Goal: Task Accomplishment & Management: Manage account settings

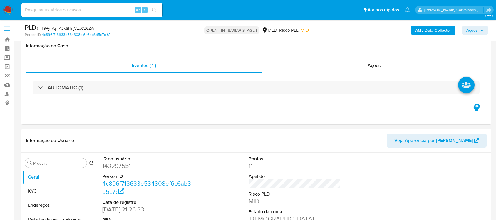
scroll to position [624, 0]
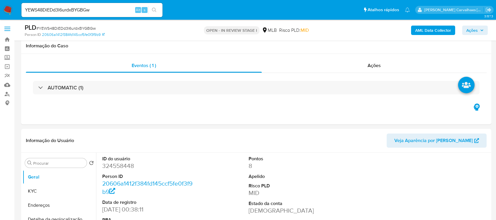
select select "10"
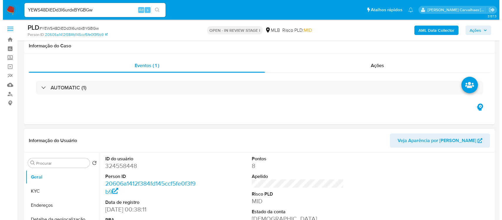
scroll to position [98, 0]
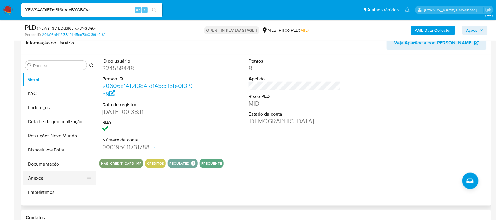
click at [48, 177] on button "Anexos" at bounding box center [57, 178] width 69 height 14
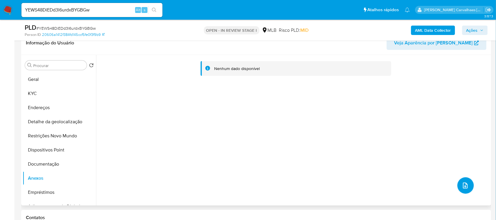
click at [466, 190] on button "upload-file" at bounding box center [465, 185] width 16 height 16
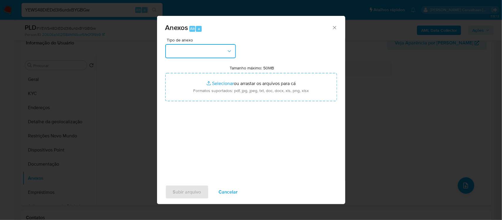
click at [224, 49] on button "button" at bounding box center [200, 51] width 71 height 14
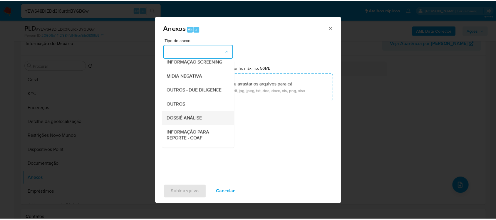
scroll to position [90, 0]
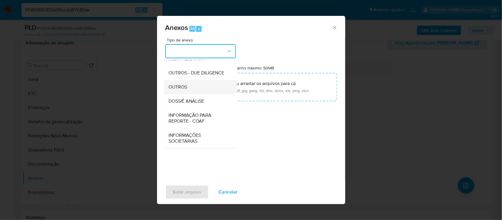
click at [187, 87] on span "OUTROS" at bounding box center [178, 87] width 19 height 6
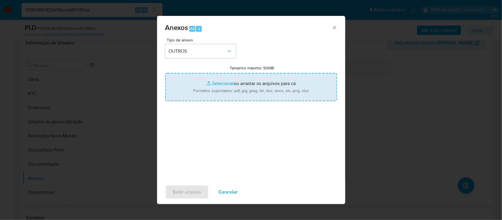
click at [217, 84] on input "Tamanho máximo: 50MB Selecionar arquivos" at bounding box center [251, 87] width 172 height 28
type input "C:\fakepath\SAR - xxxx - CPF 09339346963 - JONAS MICHELS.pdf"
click at [215, 82] on input "Tamanho máximo: 50MB Selecionar arquivos" at bounding box center [251, 87] width 172 height 28
click at [212, 84] on input "Tamanho máximo: 50MB Selecionar arquivos" at bounding box center [251, 87] width 172 height 28
type input "C:\fakepath\Mulan Jonas Michels 324558448_2025_09_08_07_38_15 - Resumen TX.pdf"
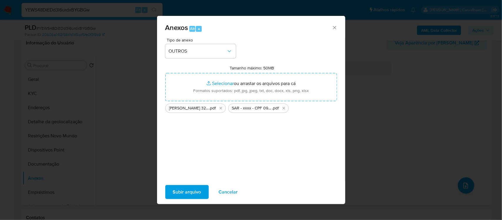
click at [185, 192] on span "Subir arquivo" at bounding box center [187, 191] width 28 height 13
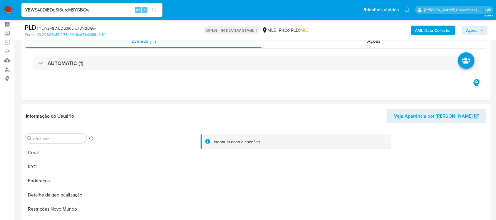
scroll to position [24, 0]
click at [51, 166] on button "KYC" at bounding box center [57, 167] width 69 height 14
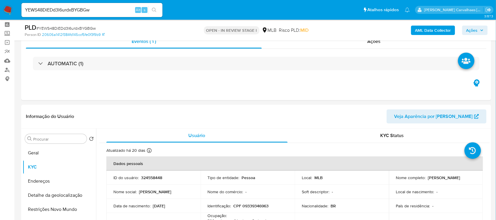
click at [472, 30] on span "Ações" at bounding box center [471, 30] width 11 height 9
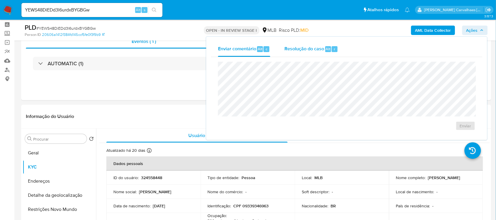
click at [298, 51] on span "Resolução do caso" at bounding box center [304, 48] width 40 height 7
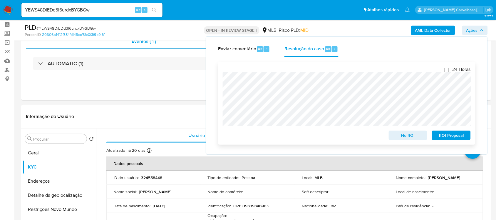
click at [455, 134] on span "ROI Proposal" at bounding box center [451, 135] width 31 height 8
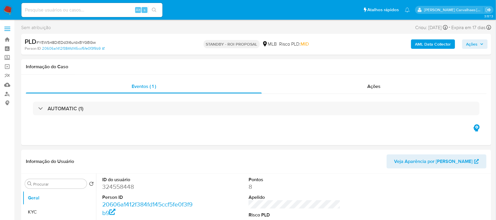
select select "10"
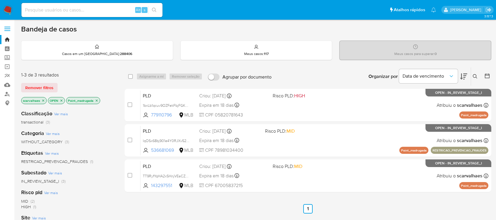
scroll to position [73, 0]
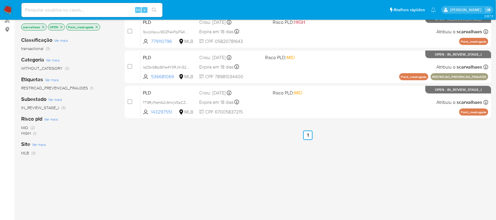
click at [96, 25] on icon "close-filter" at bounding box center [97, 27] width 4 height 4
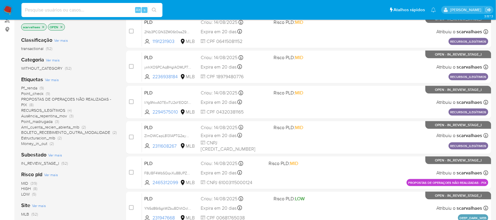
click at [43, 11] on input at bounding box center [91, 10] width 141 height 8
paste input "1bxLb1qcuv9OZFekFbjFGKOh"
type input "1bxLb1qcuv9OZFekFbjFGKOh"
click at [157, 12] on button "search-icon" at bounding box center [154, 10] width 12 height 8
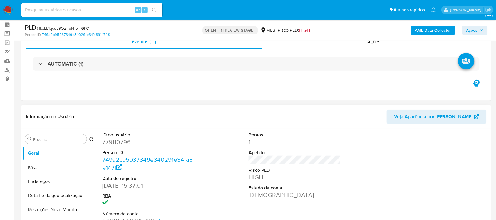
scroll to position [37, 0]
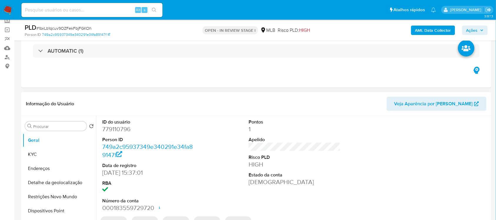
select select "10"
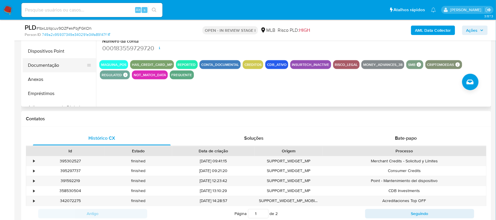
scroll to position [184, 0]
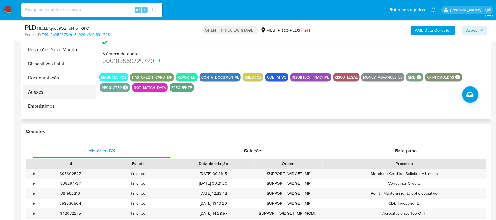
click at [48, 93] on button "Anexos" at bounding box center [57, 92] width 69 height 14
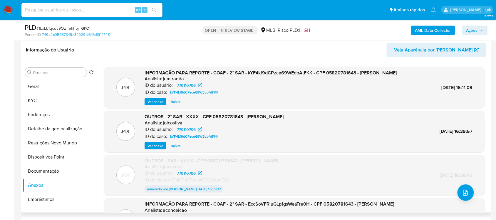
scroll to position [73, 0]
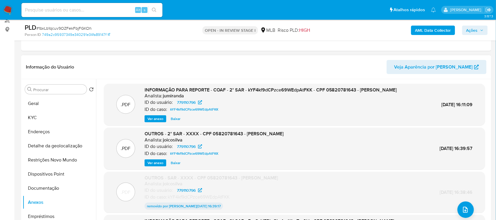
click at [156, 122] on span "Ver anexo" at bounding box center [155, 119] width 16 height 6
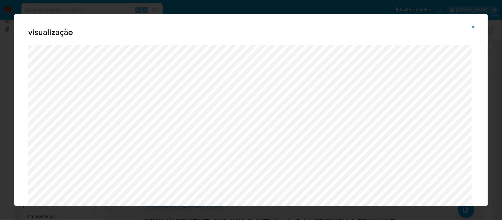
click at [472, 26] on icon "Attachment preview" at bounding box center [472, 27] width 5 height 5
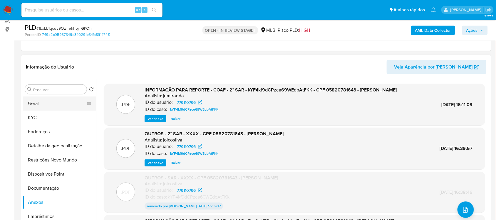
click at [58, 105] on button "Geral" at bounding box center [57, 103] width 69 height 14
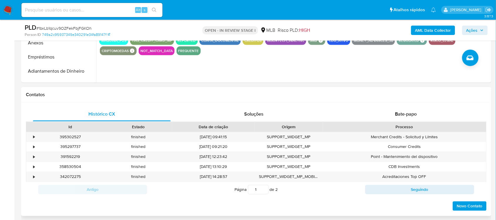
scroll to position [0, 0]
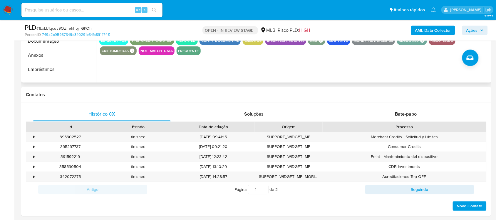
click at [239, 66] on div "ID do usuário 779110796 Person ID 749a2c95937349e340291e34fa89147f Data de regi…" at bounding box center [293, 7] width 394 height 150
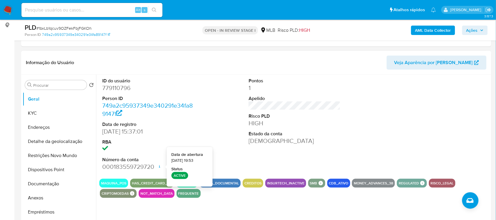
scroll to position [73, 0]
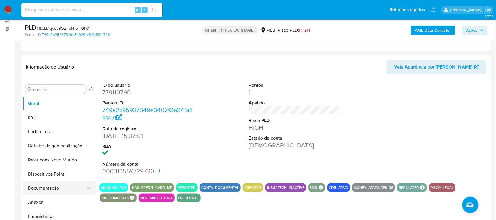
click at [43, 187] on button "Documentação" at bounding box center [57, 188] width 69 height 14
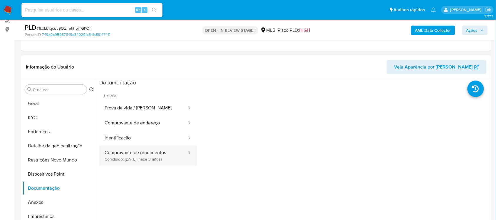
click at [153, 154] on button "Comprovante de rendimentos Concluído: 22/11/2022 (hace 3 años)" at bounding box center [143, 155] width 88 height 20
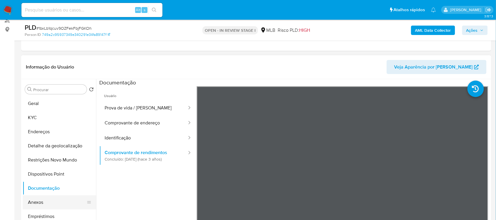
click at [49, 203] on button "Anexos" at bounding box center [57, 202] width 69 height 14
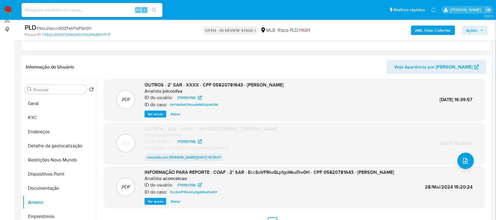
scroll to position [110, 0]
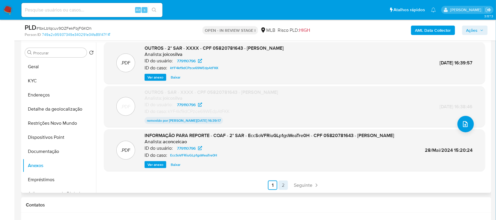
click at [283, 186] on link "2" at bounding box center [283, 184] width 9 height 9
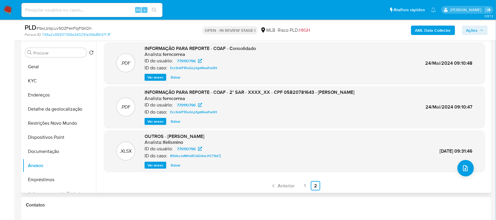
scroll to position [5, 0]
click at [304, 185] on link "1" at bounding box center [304, 185] width 9 height 9
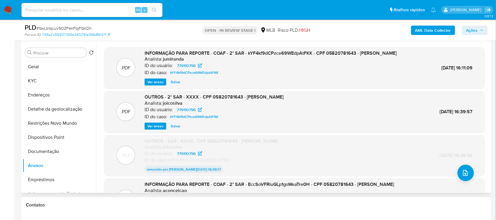
click at [159, 85] on span "Ver anexo" at bounding box center [155, 82] width 16 height 6
click at [158, 85] on div "Ver anexo Baixar" at bounding box center [271, 81] width 252 height 7
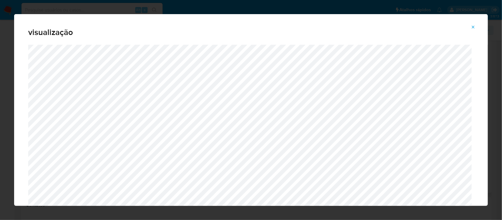
click at [472, 26] on icon "Attachment preview" at bounding box center [472, 27] width 5 height 5
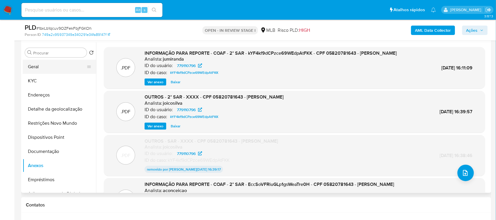
click at [63, 68] on button "Geral" at bounding box center [57, 67] width 69 height 14
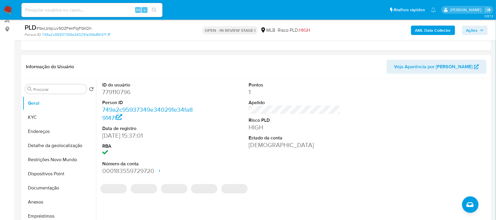
scroll to position [73, 0]
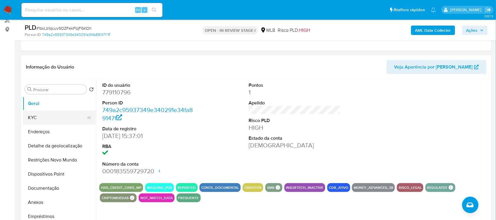
click at [43, 116] on button "KYC" at bounding box center [57, 117] width 69 height 14
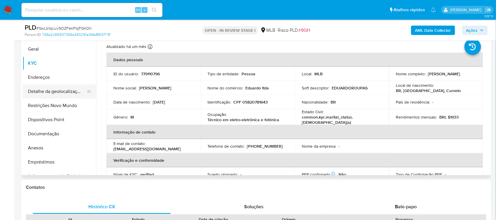
scroll to position [125, 0]
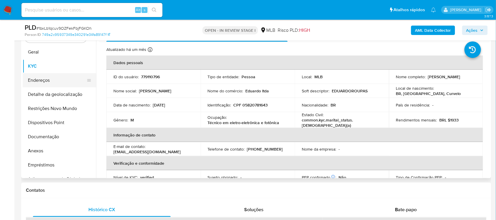
click at [57, 83] on button "Endereços" at bounding box center [57, 80] width 69 height 14
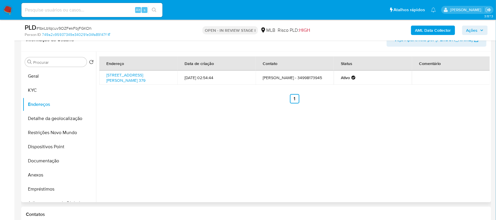
scroll to position [88, 0]
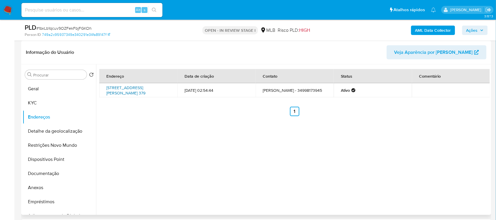
click at [115, 95] on link "Rua Aleixo Pereira 379, Patos De Minas, Minas Gerais, 38706080, Brasil 379" at bounding box center [125, 90] width 39 height 11
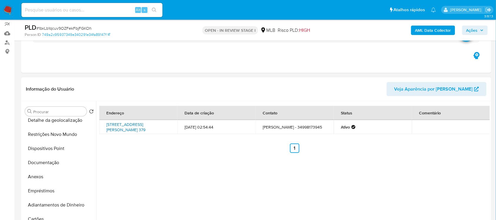
scroll to position [0, 0]
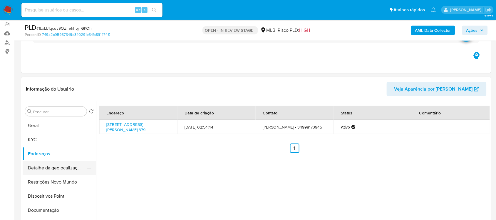
click at [61, 168] on button "Detalhe da geolocalização" at bounding box center [57, 168] width 69 height 14
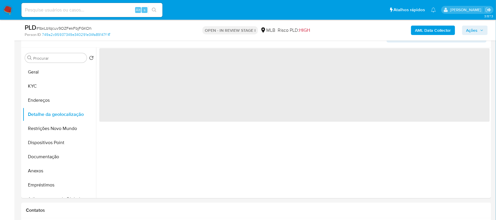
scroll to position [128, 0]
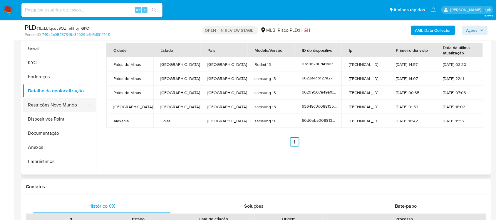
click at [56, 103] on button "Restrições Novo Mundo" at bounding box center [57, 105] width 69 height 14
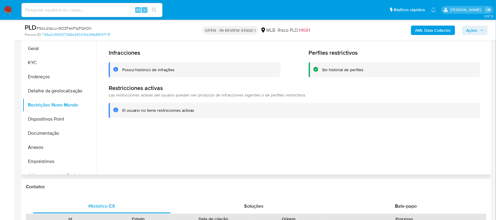
drag, startPoint x: 122, startPoint y: 110, endPoint x: 192, endPoint y: 112, distance: 70.5
click at [192, 112] on div "El usuario no tiene restricciones activas" at bounding box center [158, 111] width 72 height 6
click at [55, 118] on button "Dispositivos Point" at bounding box center [57, 119] width 69 height 14
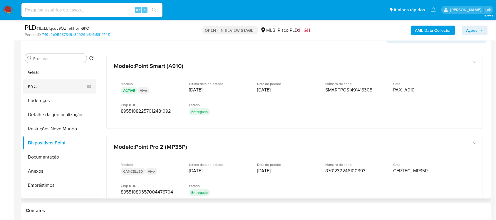
scroll to position [92, 0]
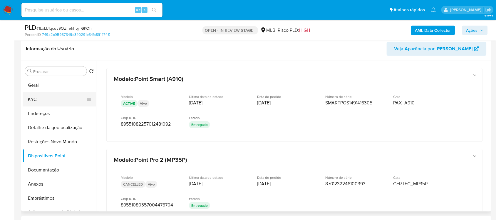
click at [44, 97] on button "KYC" at bounding box center [57, 99] width 69 height 14
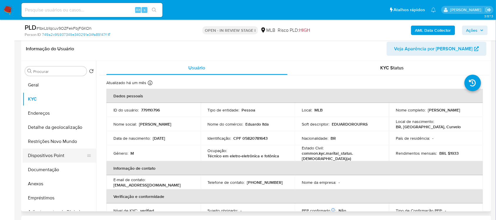
scroll to position [0, 0]
click at [48, 111] on button "Endereços" at bounding box center [57, 113] width 69 height 14
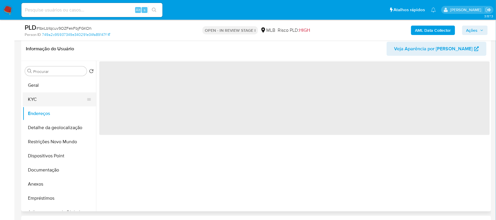
click at [41, 100] on button "KYC" at bounding box center [57, 99] width 69 height 14
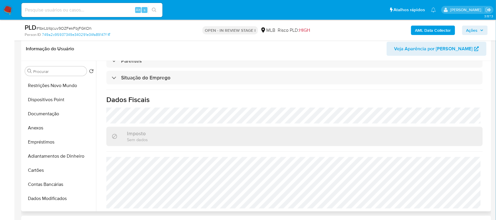
scroll to position [56, 0]
click at [58, 124] on button "Anexos" at bounding box center [57, 128] width 69 height 14
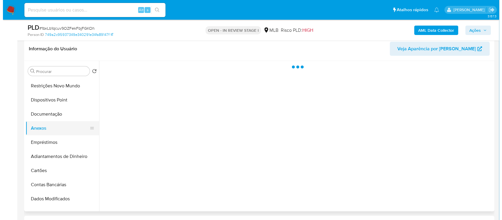
scroll to position [0, 0]
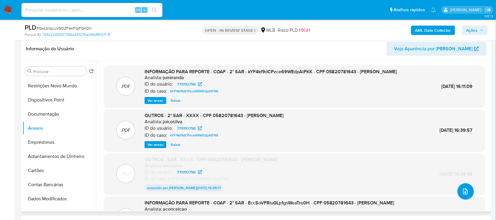
click at [464, 191] on icon "upload-file" at bounding box center [465, 191] width 7 height 7
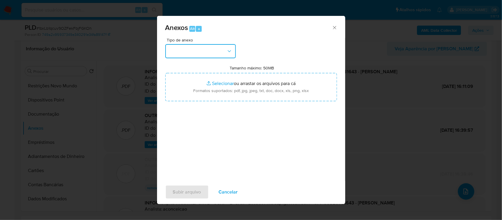
click at [229, 50] on icon "button" at bounding box center [229, 51] width 6 height 6
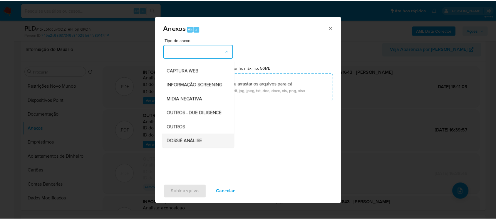
scroll to position [73, 0]
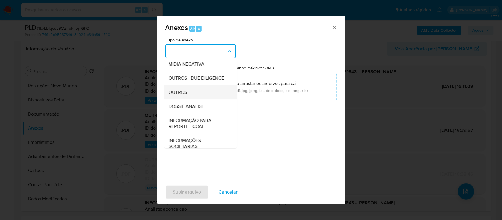
click at [188, 99] on div "OUTROS" at bounding box center [199, 92] width 60 height 14
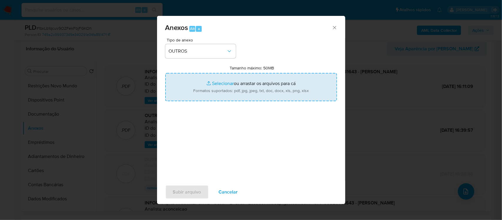
click at [226, 81] on input "Tamanho máximo: 50MB Selecionar arquivos" at bounding box center [251, 87] width 172 height 28
type input "C:\fakepath\Mulan Eduardo de Oliveira 779110796_2025_09_08_11_45_56 - Principal…"
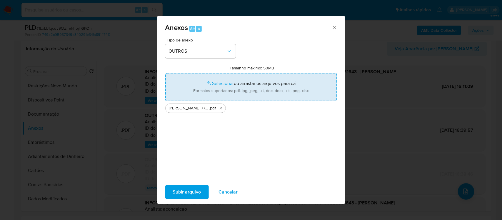
click at [215, 84] on input "Tamanho máximo: 50MB Selecionar arquivos" at bounding box center [251, 87] width 172 height 28
type input "C:\fakepath\3oSAR - xxxx- CPF 05820781643 - EDUARDO DE OLIVEIRA MEDEIROS.pdf"
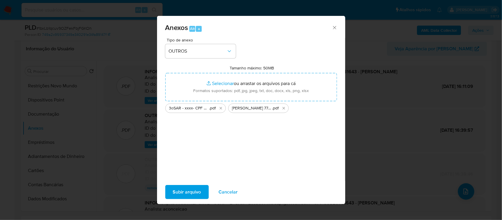
click at [189, 188] on span "Subir arquivo" at bounding box center [187, 191] width 28 height 13
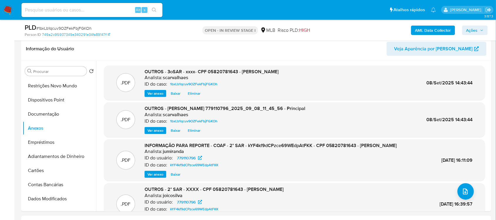
click at [474, 31] on span "Ações" at bounding box center [471, 30] width 11 height 9
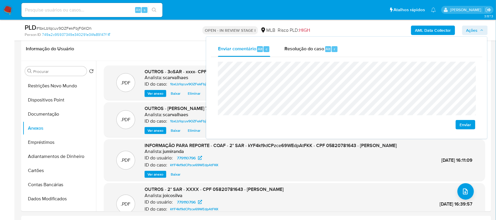
click at [466, 123] on span "Enviar" at bounding box center [465, 124] width 11 height 8
click at [459, 121] on button "Enviar" at bounding box center [466, 124] width 20 height 9
click at [466, 124] on span "Enviar" at bounding box center [465, 124] width 11 height 8
click at [165, 53] on header "Informação do Usuário Veja Aparência por Pessoa" at bounding box center [256, 49] width 461 height 14
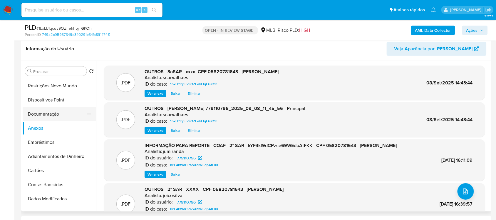
click at [62, 113] on button "Documentação" at bounding box center [57, 114] width 69 height 14
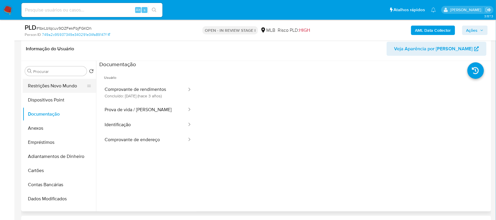
click at [62, 88] on button "Restrições Novo Mundo" at bounding box center [57, 86] width 69 height 14
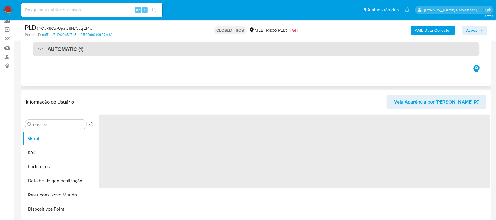
scroll to position [147, 0]
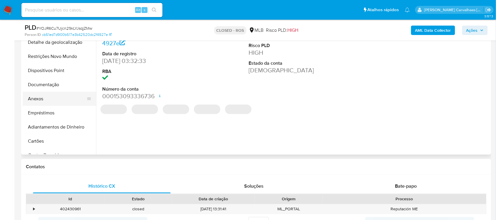
select select "10"
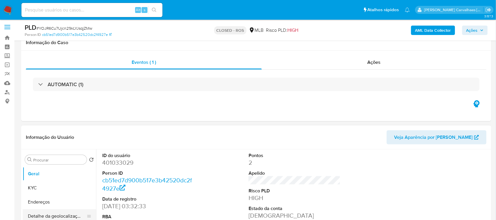
scroll to position [0, 0]
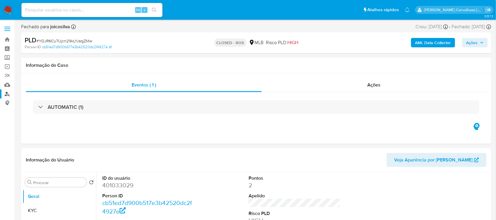
click at [6, 95] on link "Localizador de pessoas" at bounding box center [35, 93] width 70 height 9
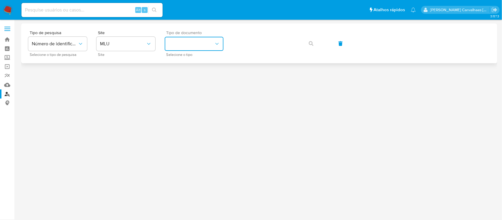
click at [201, 43] on button "identificationType" at bounding box center [194, 44] width 59 height 14
click at [133, 44] on span "MLU" at bounding box center [123, 44] width 46 height 6
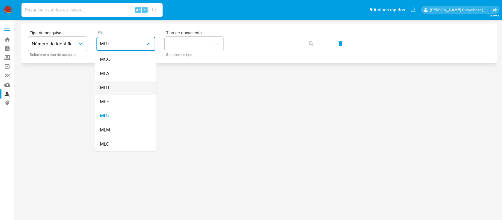
click at [120, 88] on div "MLB" at bounding box center [124, 88] width 48 height 14
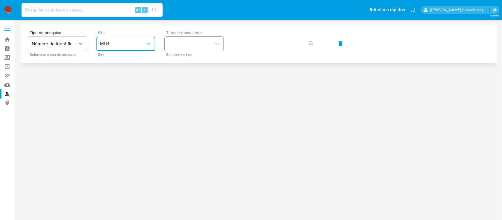
click at [199, 42] on button "identificationType" at bounding box center [194, 44] width 59 height 14
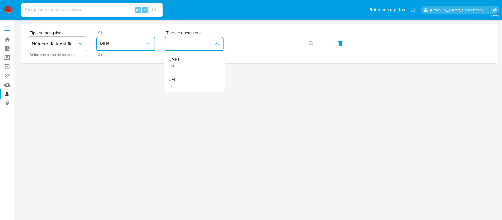
click at [183, 81] on div "CPF CPF" at bounding box center [192, 83] width 48 height 20
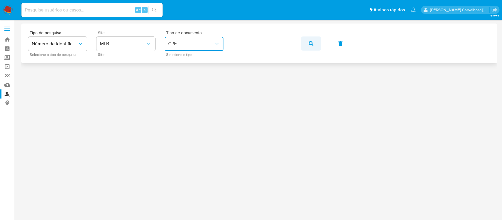
click at [310, 43] on icon "button" at bounding box center [310, 43] width 5 height 5
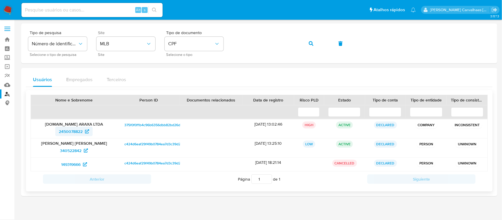
click at [76, 131] on span "2450078822" at bounding box center [71, 131] width 24 height 9
click at [73, 152] on span "340522842" at bounding box center [70, 150] width 21 height 9
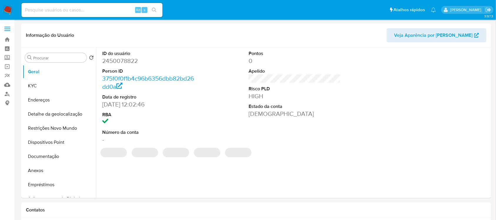
select select "10"
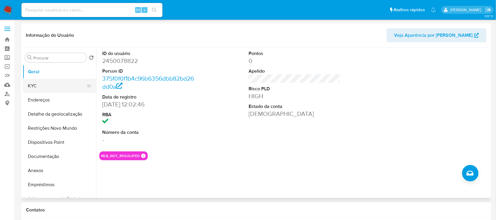
click at [46, 87] on button "KYC" at bounding box center [57, 86] width 69 height 14
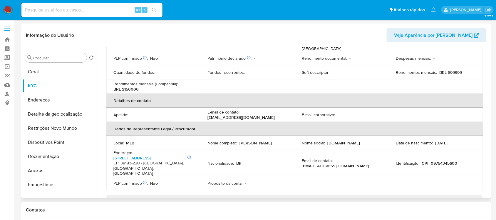
scroll to position [110, 0]
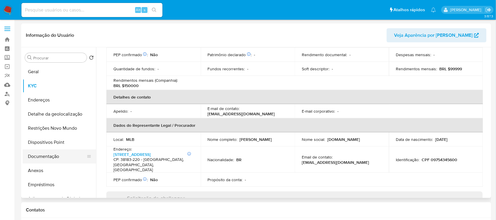
click at [49, 155] on button "Documentação" at bounding box center [57, 156] width 69 height 14
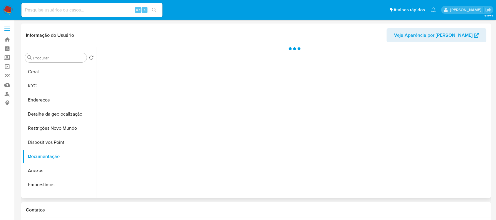
scroll to position [0, 0]
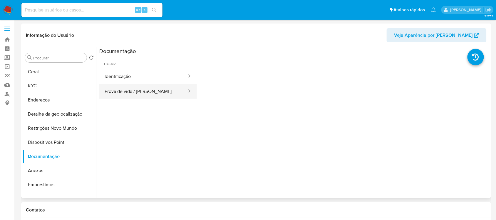
click at [137, 89] on button "Prova de vida / [PERSON_NAME]" at bounding box center [143, 91] width 88 height 15
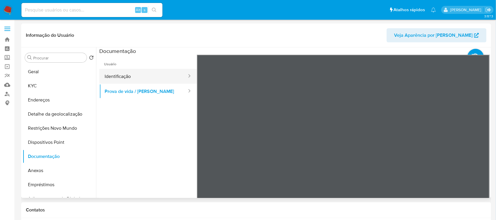
click at [137, 71] on button "Identificação" at bounding box center [143, 76] width 88 height 15
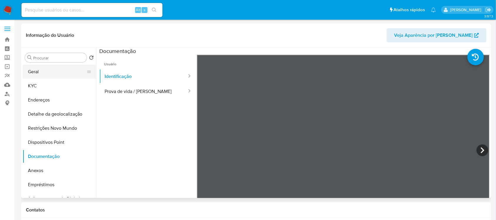
click at [45, 72] on button "Geral" at bounding box center [57, 72] width 69 height 14
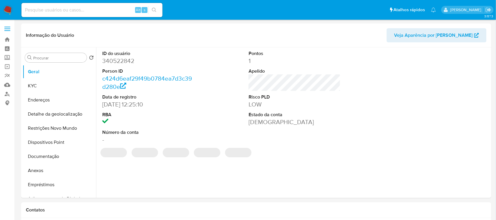
select select "10"
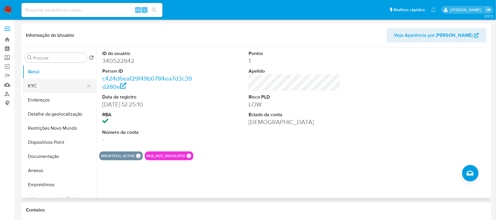
click at [38, 85] on button "KYC" at bounding box center [57, 86] width 69 height 14
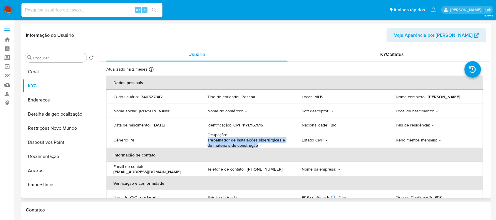
drag, startPoint x: 207, startPoint y: 140, endPoint x: 268, endPoint y: 144, distance: 60.9
click at [268, 144] on p "Trabalhador de instalações siderúrgicas e de materiais de construção" at bounding box center [247, 142] width 78 height 11
copy p "Trabalhador de instalações siderúrgicas e de materiais de construção"
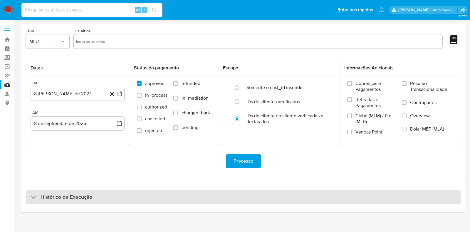
click at [52, 199] on h3 "Histórico de Execução" at bounding box center [67, 197] width 52 height 7
select select "10"
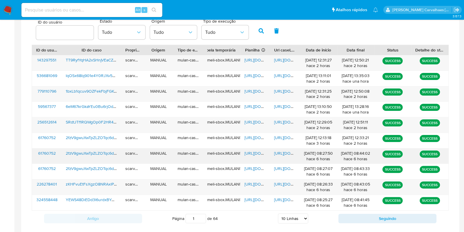
scroll to position [205, 0]
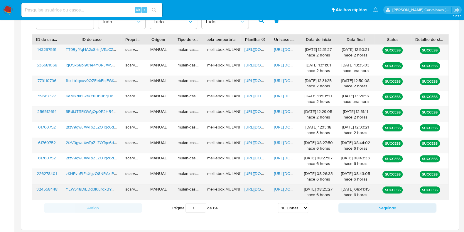
click at [278, 187] on span "[URL][DOMAIN_NAME]" at bounding box center [294, 189] width 41 height 6
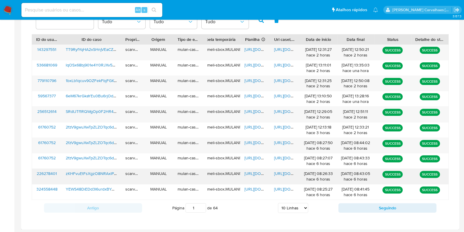
click at [281, 171] on span "[URL][DOMAIN_NAME]" at bounding box center [294, 173] width 41 height 6
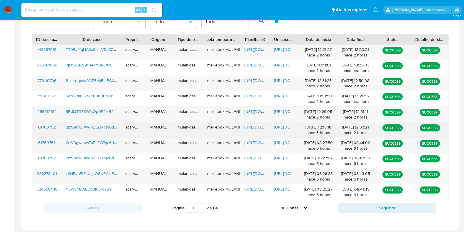
click at [278, 126] on span "https://docs.google.com/document/d/1y247F-Yd6mcKD_ZKmVB5-LSo7dUQei4EwBLDXZE8KY8…" at bounding box center [294, 127] width 41 height 6
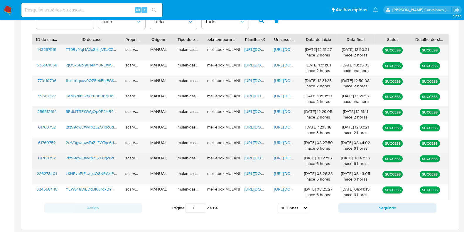
click at [251, 155] on span "https://docs.google.com/spreadsheets/d/15kghY75hfgzb7sKUBayjXorSZFRxC0W4_jO1ruD…" at bounding box center [265, 158] width 41 height 6
click at [283, 157] on span "https://docs.google.com/document/d/1Ta27E4w34U3FszrPkroXGSbDWJCeQgIVnusjOMSGCFw…" at bounding box center [294, 158] width 41 height 6
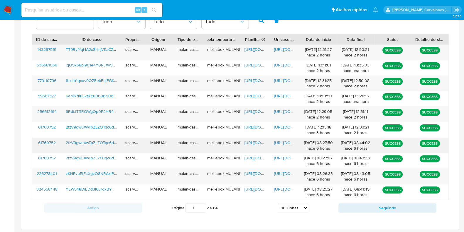
click at [284, 143] on span "https://docs.google.com/document/d/1vAFT5DBjiDrAUXIRaaXplZw1PjxBjVQQ0zGA_GZmydo…" at bounding box center [294, 143] width 41 height 6
click at [280, 112] on span "https://docs.google.com/document/d/13s53e37q_vlWr5hcl0rqK8eq2i5exJNKey1gdnaMh0Y…" at bounding box center [294, 111] width 41 height 6
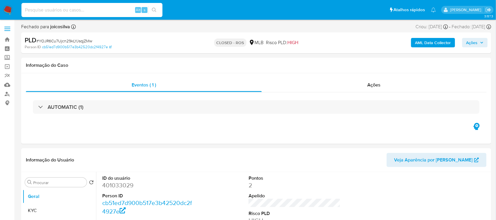
select select "10"
paste input "1bxLb1qcuv9OZFekFbjFGKOh"
type input "1bxLb1qcuv9OZFekFbjFGKOh"
click at [155, 9] on icon "search-icon" at bounding box center [154, 10] width 4 height 4
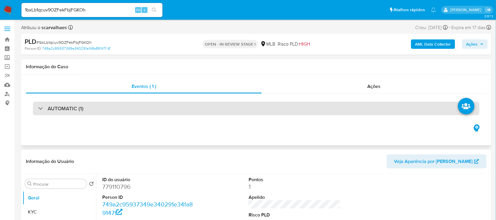
select select "10"
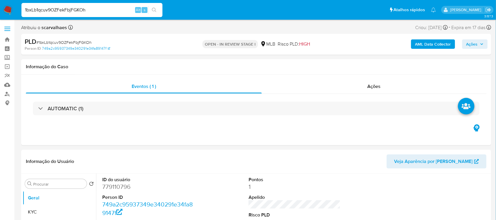
drag, startPoint x: 95, startPoint y: 9, endPoint x: -33, endPoint y: 20, distance: 128.3
paste input "SRdtJTf1RQWgOp0F2HR4TDQ3"
type input "SRdtJTf1RQWgOp0F2HR4TDQ3"
click at [156, 8] on icon "search-icon" at bounding box center [154, 10] width 5 height 5
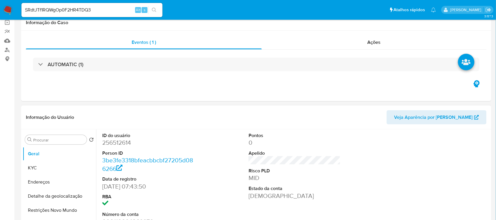
select select "10"
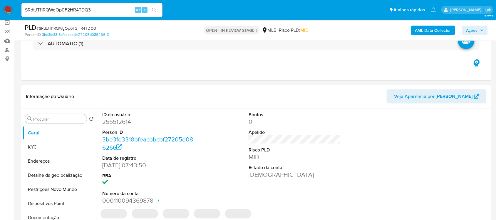
scroll to position [73, 0]
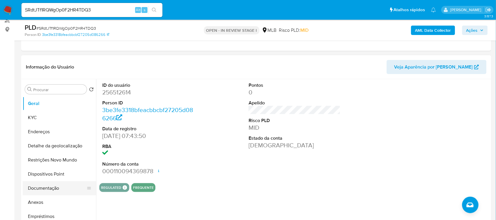
click at [45, 193] on button "Documentação" at bounding box center [57, 188] width 69 height 14
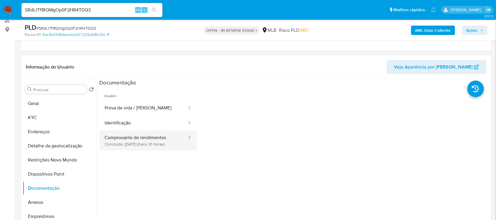
click at [144, 141] on button "Comprovante de rendimentos Concluído: [DATE] (hace 21 horas)" at bounding box center [143, 140] width 88 height 20
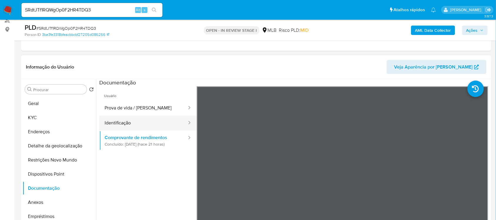
click at [134, 121] on button "Identificação" at bounding box center [143, 122] width 88 height 15
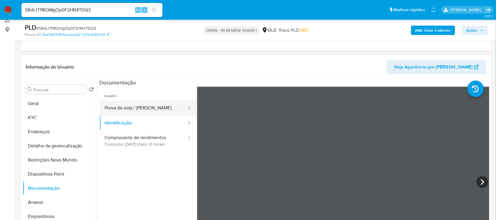
click at [137, 108] on button "Prova de vida / [PERSON_NAME]" at bounding box center [143, 107] width 88 height 15
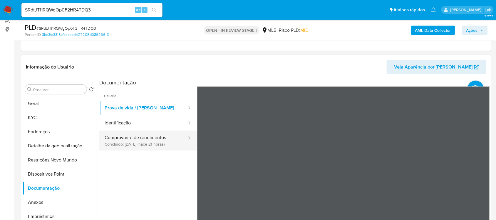
click at [137, 142] on button "Comprovante de rendimentos Concluído: [DATE] (hace 21 horas)" at bounding box center [143, 140] width 88 height 20
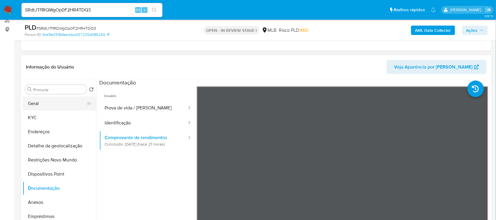
click at [53, 107] on button "Geral" at bounding box center [57, 103] width 69 height 14
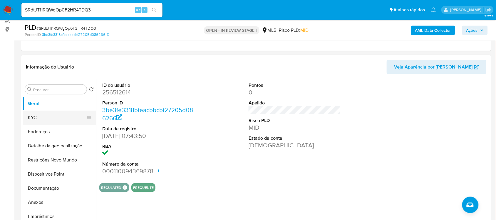
click at [43, 117] on button "KYC" at bounding box center [57, 117] width 69 height 14
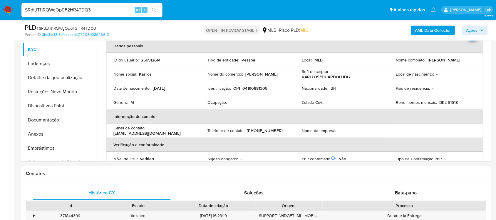
scroll to position [146, 0]
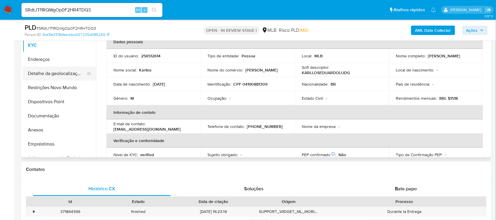
click at [62, 71] on button "Detalhe da geolocalização" at bounding box center [57, 73] width 69 height 14
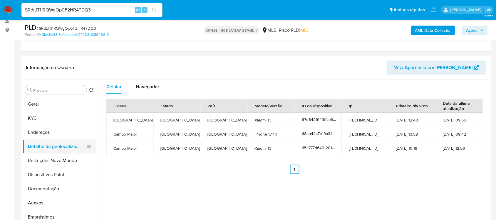
scroll to position [73, 0]
click at [44, 104] on button "Geral" at bounding box center [57, 103] width 69 height 14
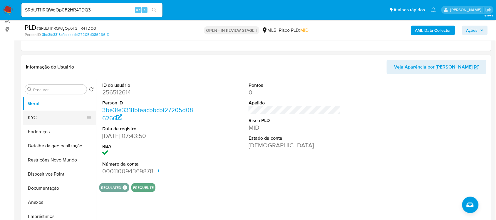
click at [62, 117] on button "KYC" at bounding box center [57, 117] width 69 height 14
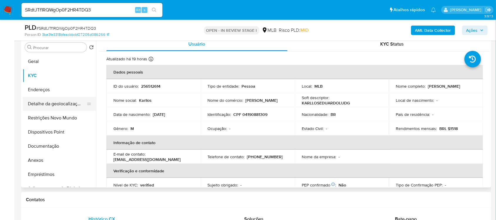
scroll to position [115, 0]
click at [55, 107] on button "Detalhe da geolocalização" at bounding box center [57, 104] width 69 height 14
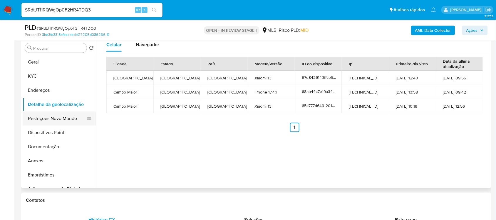
click at [68, 116] on button "Restrições Novo Mundo" at bounding box center [57, 118] width 69 height 14
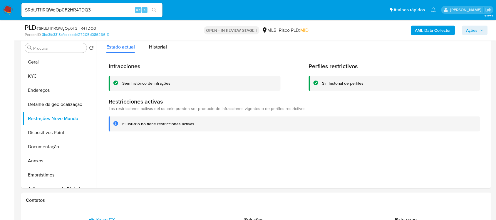
drag, startPoint x: 121, startPoint y: 124, endPoint x: 182, endPoint y: 125, distance: 61.4
click at [200, 128] on div "El usuario no tiene restricciones activas" at bounding box center [295, 123] width 372 height 15
click at [68, 136] on button "Dispositivos Point" at bounding box center [57, 132] width 69 height 14
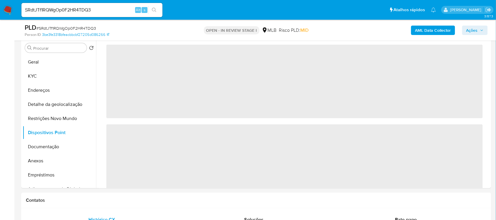
scroll to position [78, 0]
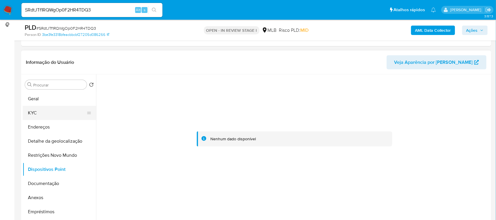
click at [43, 115] on button "KYC" at bounding box center [57, 113] width 69 height 14
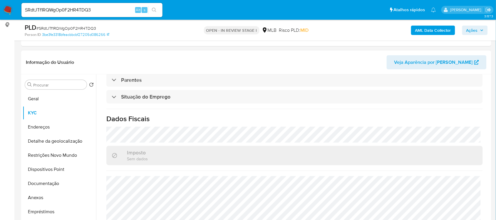
scroll to position [250, 0]
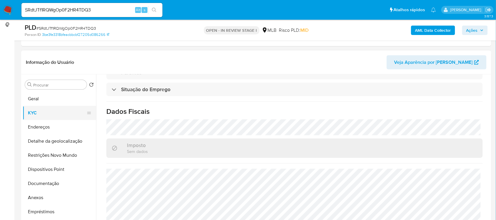
click at [44, 112] on button "KYC" at bounding box center [57, 113] width 69 height 14
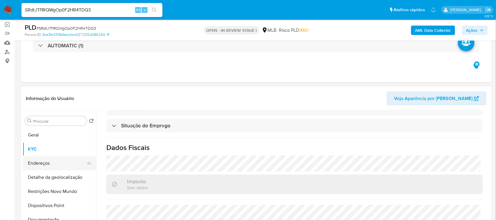
scroll to position [78, 0]
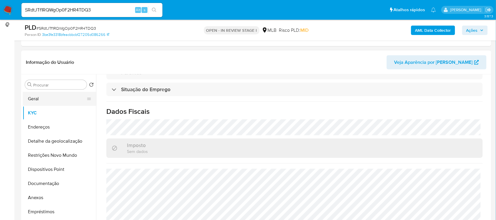
click at [56, 98] on button "Geral" at bounding box center [57, 99] width 69 height 14
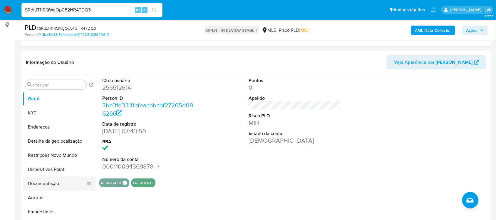
click at [47, 182] on button "Documentação" at bounding box center [57, 183] width 69 height 14
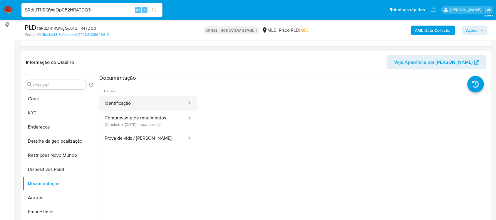
click at [136, 102] on button "Identificação" at bounding box center [143, 103] width 88 height 15
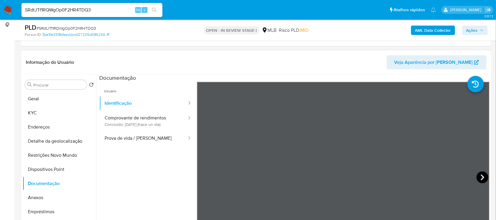
click at [480, 174] on icon at bounding box center [483, 177] width 12 height 12
click at [52, 156] on button "Restrições Novo Mundo" at bounding box center [57, 155] width 69 height 14
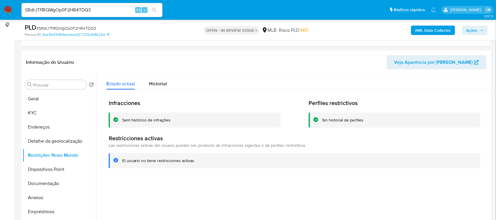
drag, startPoint x: 123, startPoint y: 160, endPoint x: 127, endPoint y: 161, distance: 3.5
click at [127, 161] on div "El usuario no tiene restricciones activas" at bounding box center [158, 161] width 72 height 6
click at [121, 160] on div "El usuario no tiene restricciones activas" at bounding box center [295, 160] width 372 height 15
drag, startPoint x: 122, startPoint y: 160, endPoint x: 197, endPoint y: 162, distance: 75.5
click at [197, 162] on div "El usuario no tiene restricciones activas" at bounding box center [298, 161] width 353 height 6
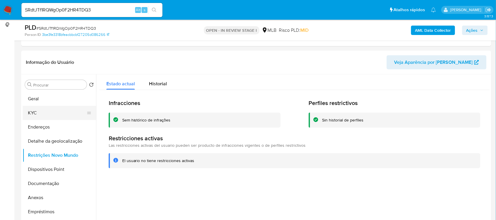
click at [50, 107] on button "KYC" at bounding box center [57, 113] width 69 height 14
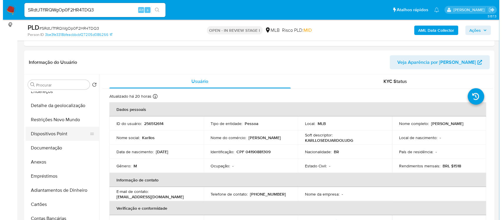
scroll to position [73, 0]
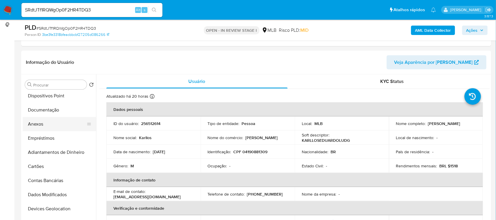
click at [51, 126] on button "Anexos" at bounding box center [57, 124] width 69 height 14
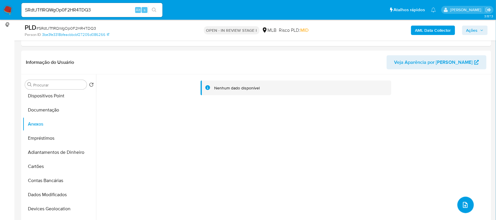
click at [462, 202] on span "upload-file" at bounding box center [465, 204] width 7 height 7
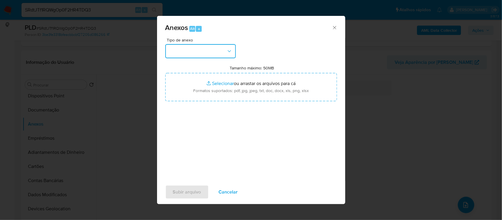
click at [227, 51] on icon "button" at bounding box center [229, 51] width 6 height 6
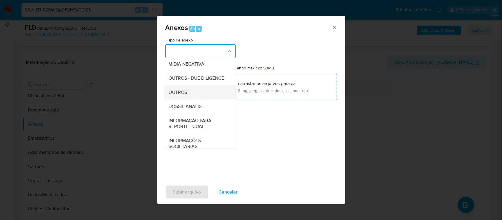
click at [196, 99] on div "OUTROS" at bounding box center [199, 92] width 60 height 14
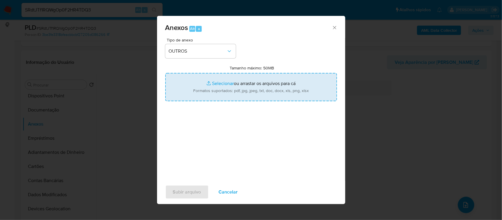
click at [228, 84] on input "Tamanho máximo: 50MB Selecionar arquivos" at bounding box center [251, 87] width 172 height 28
type input "C:\fakepath\Mulan Karllos Eduardo Ludgerio Sousa 256512614_2025_09_08_11_47_02 …"
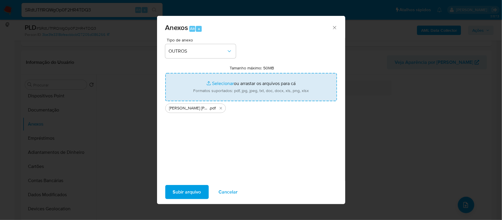
click at [212, 81] on input "Tamanho máximo: 50MB Selecionar arquivos" at bounding box center [251, 87] width 172 height 28
type input "C:\fakepath\SAR - XXXXX - CPF 04190881309 - KARLLOS EDUARDO LUDGERIO SOUSA.pdf"
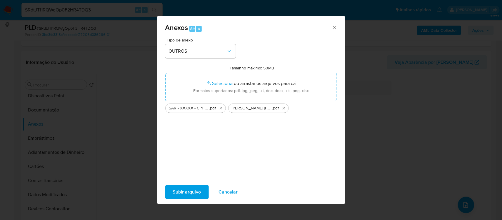
click at [184, 195] on span "Subir arquivo" at bounding box center [187, 191] width 28 height 13
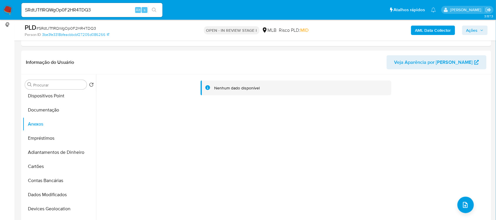
click at [479, 29] on span "Ações" at bounding box center [474, 30] width 17 height 8
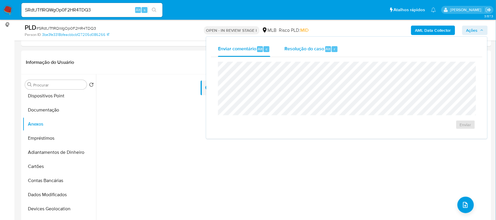
click at [297, 50] on span "Resolução do caso" at bounding box center [304, 48] width 40 height 7
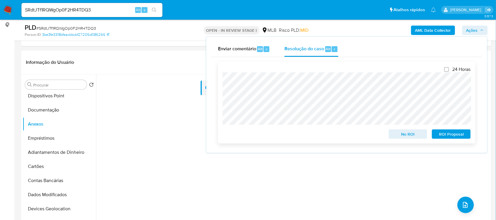
click at [454, 133] on span "ROI Proposal" at bounding box center [451, 134] width 31 height 8
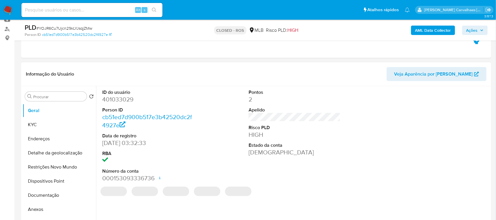
select select "10"
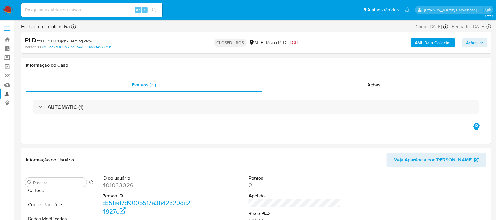
click at [6, 95] on link "Localizador de pessoas" at bounding box center [35, 93] width 70 height 9
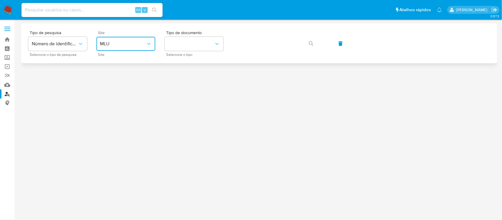
click at [134, 40] on button "MLU" at bounding box center [125, 44] width 59 height 14
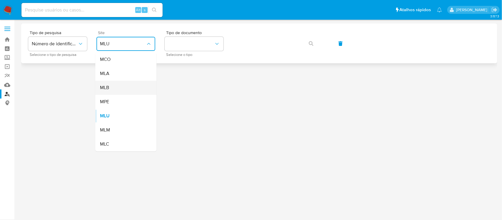
click at [109, 87] on div "MLB" at bounding box center [124, 88] width 48 height 14
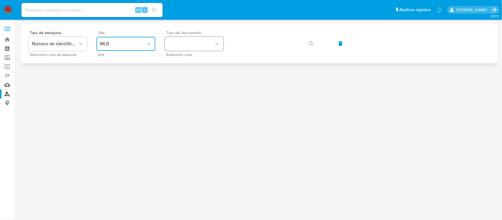
click at [183, 46] on button "identificationType" at bounding box center [194, 44] width 59 height 14
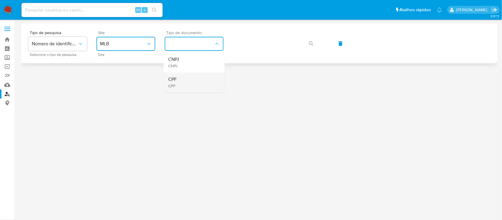
click at [181, 81] on div "CPF CPF" at bounding box center [192, 83] width 48 height 20
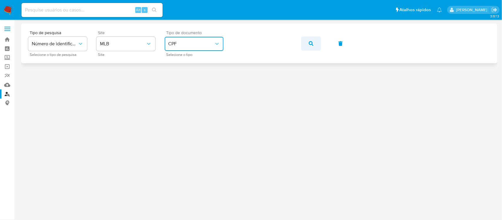
click at [309, 41] on icon "button" at bounding box center [310, 43] width 5 height 5
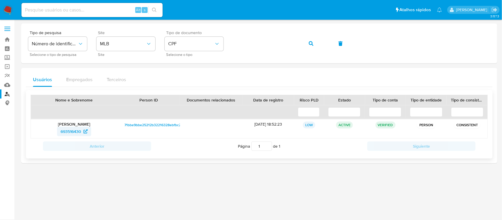
click at [71, 131] on span "693516430" at bounding box center [71, 131] width 21 height 9
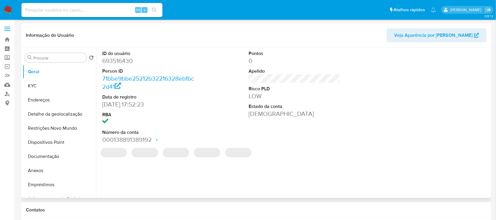
select select "10"
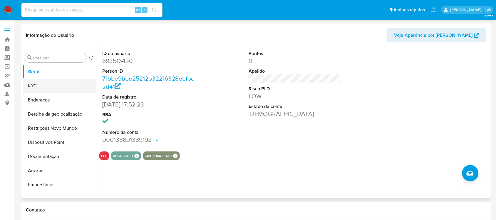
click at [43, 87] on button "KYC" at bounding box center [57, 86] width 69 height 14
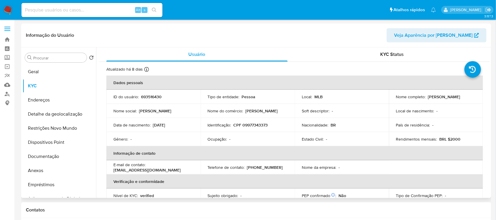
drag, startPoint x: 394, startPoint y: 99, endPoint x: 455, endPoint y: 97, distance: 60.5
click at [468, 99] on td "Nome completo : Amanda de Araujo Fernandes Ludgerio" at bounding box center [436, 97] width 94 height 14
copy p "Amanda de Araujo Fernandes Ludgerio"
click at [52, 157] on button "Documentação" at bounding box center [57, 156] width 69 height 14
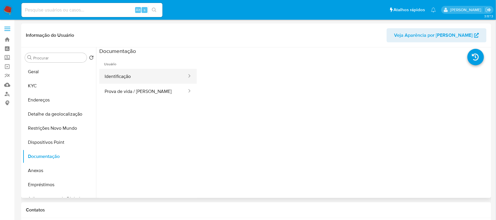
click at [163, 77] on button "Identificação" at bounding box center [143, 76] width 88 height 15
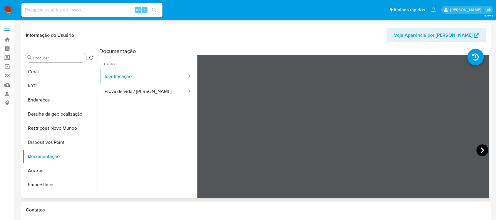
click at [481, 147] on icon at bounding box center [483, 150] width 12 height 12
click at [130, 95] on button "Prova de vida / Selfie" at bounding box center [143, 91] width 88 height 15
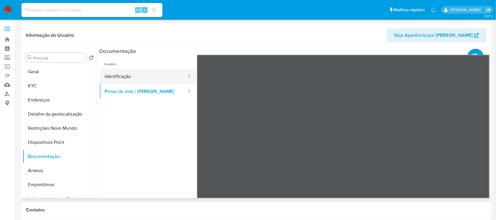
click at [132, 78] on button "Identificação" at bounding box center [143, 76] width 88 height 15
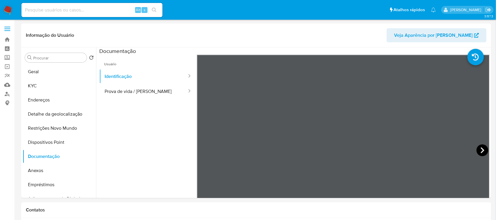
click at [481, 145] on icon at bounding box center [483, 150] width 12 height 12
click at [51, 82] on button "KYC" at bounding box center [57, 86] width 69 height 14
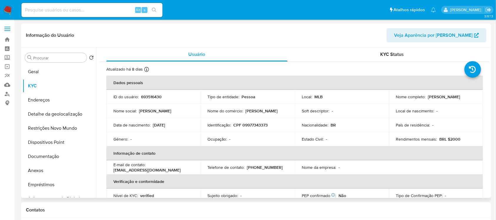
drag, startPoint x: 395, startPoint y: 98, endPoint x: 467, endPoint y: 99, distance: 71.4
click at [467, 99] on div "Nome completo : Amanda de Araujo Fernandes Ludgerio" at bounding box center [436, 96] width 80 height 5
copy p "Amanda de Araujo Fernandes Ludgerio"
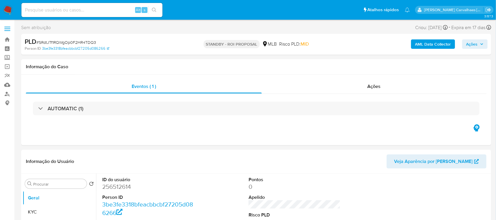
select select "10"
drag, startPoint x: 48, startPoint y: 1, endPoint x: 8, endPoint y: 39, distance: 55.3
click at [8, 39] on link "Bandeja" at bounding box center [35, 39] width 70 height 9
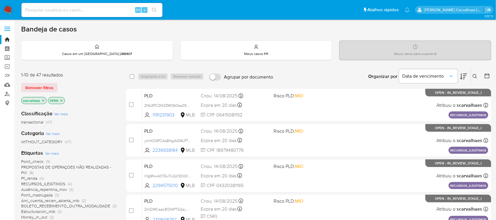
click at [55, 10] on input at bounding box center [91, 10] width 141 height 8
paste input "TT9RyfYqHA2xSHnjVEaCZ6ZW"
type input "TT9RyfYqHA2xSHnjVEaCZ6ZW"
click at [152, 11] on icon "search-icon" at bounding box center [154, 10] width 5 height 5
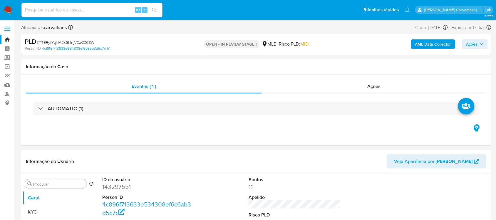
select select "10"
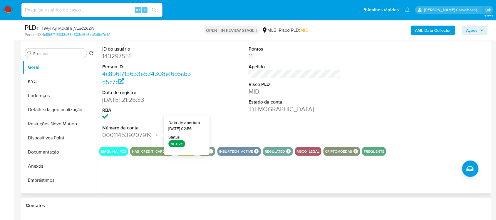
scroll to position [110, 0]
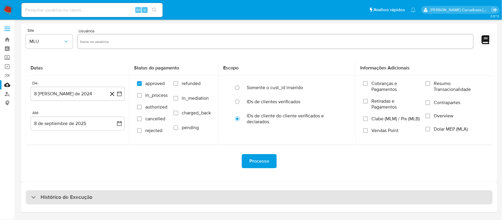
click at [73, 194] on h3 "Histórico de Execução" at bounding box center [67, 197] width 52 height 7
select select "10"
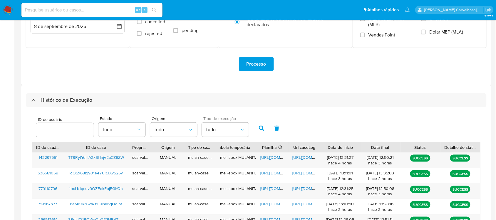
scroll to position [110, 0]
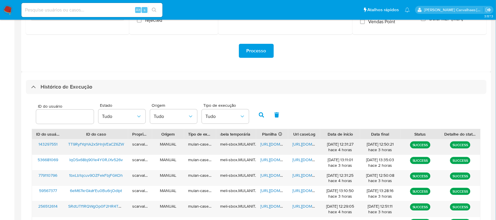
click at [268, 144] on span "[URL][DOMAIN_NAME]" at bounding box center [280, 144] width 41 height 6
click at [298, 145] on span "[URL][DOMAIN_NAME]" at bounding box center [312, 144] width 41 height 6
